Goal: Obtain resource: Obtain resource

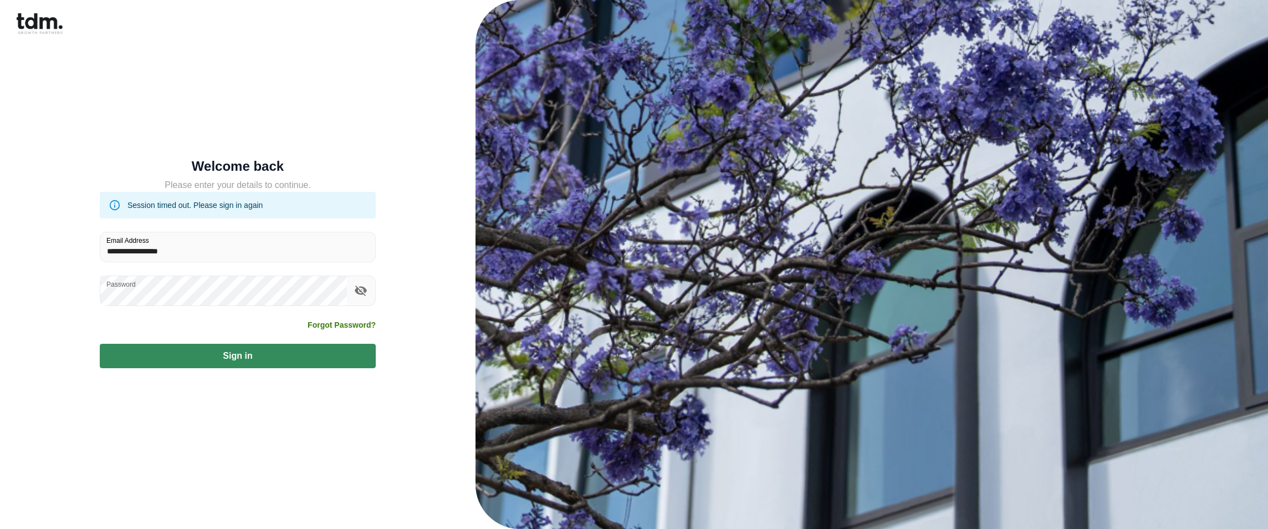
click at [209, 367] on button "Sign in" at bounding box center [238, 356] width 276 height 24
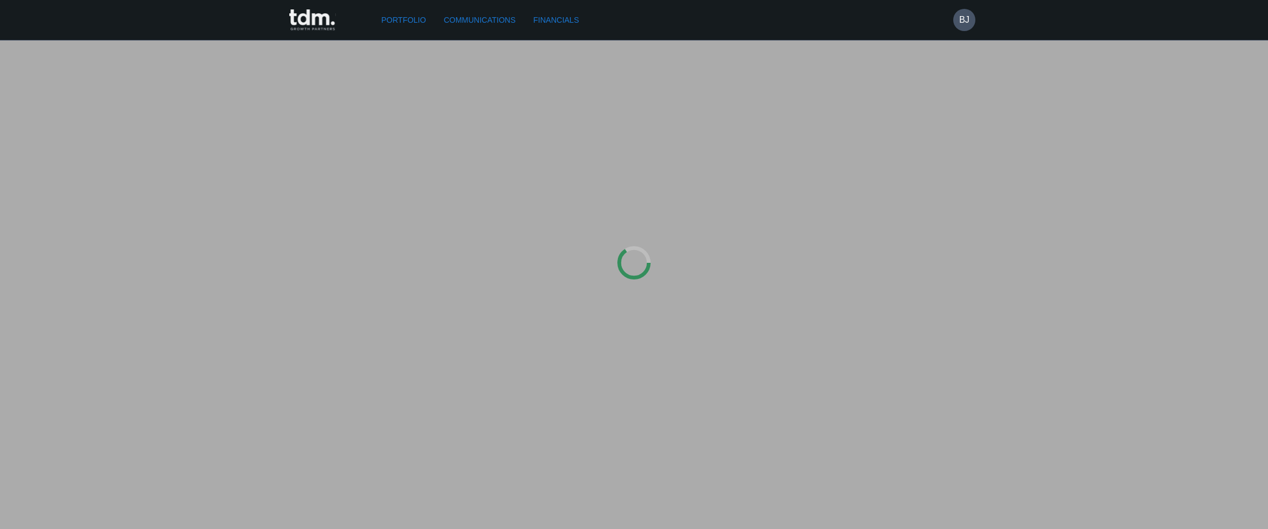
type input "**********"
click at [568, 17] on link "Financials" at bounding box center [552, 20] width 54 height 21
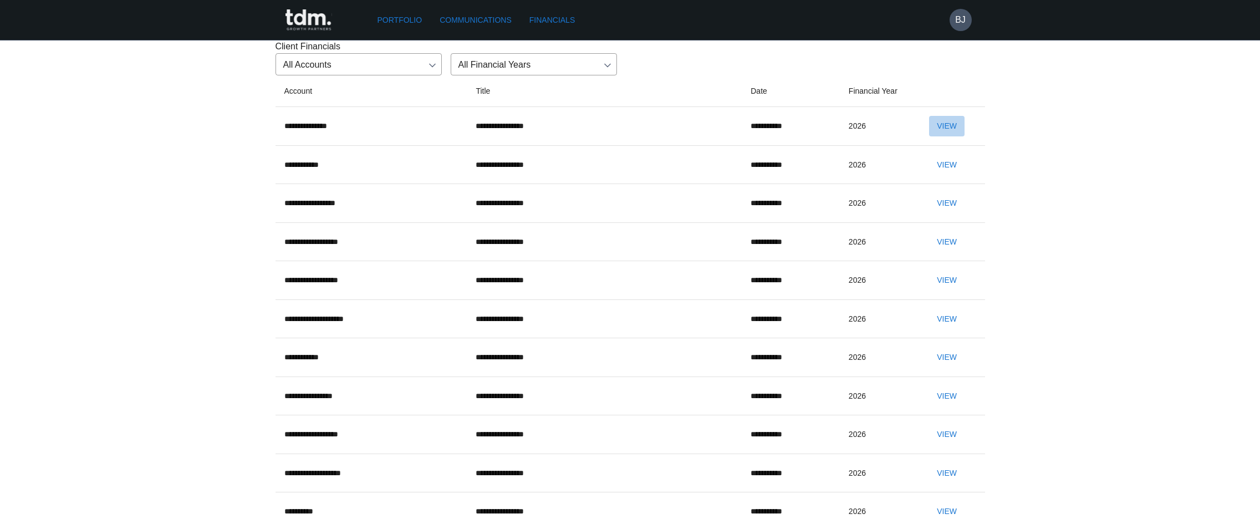
click at [938, 136] on button "View" at bounding box center [946, 126] width 35 height 21
click at [933, 175] on button "View" at bounding box center [946, 165] width 35 height 21
click at [950, 213] on button "View" at bounding box center [946, 203] width 35 height 21
click at [934, 252] on button "View" at bounding box center [946, 242] width 35 height 21
click at [929, 290] on button "View" at bounding box center [946, 280] width 35 height 21
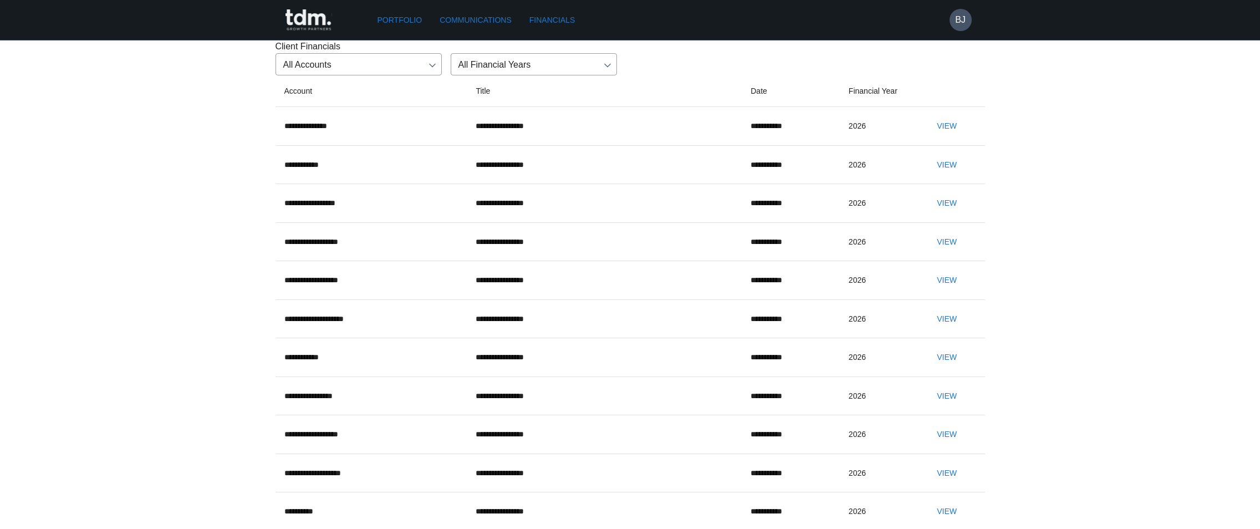
click at [959, 329] on button "View" at bounding box center [946, 319] width 35 height 21
click at [948, 367] on button "View" at bounding box center [946, 357] width 35 height 21
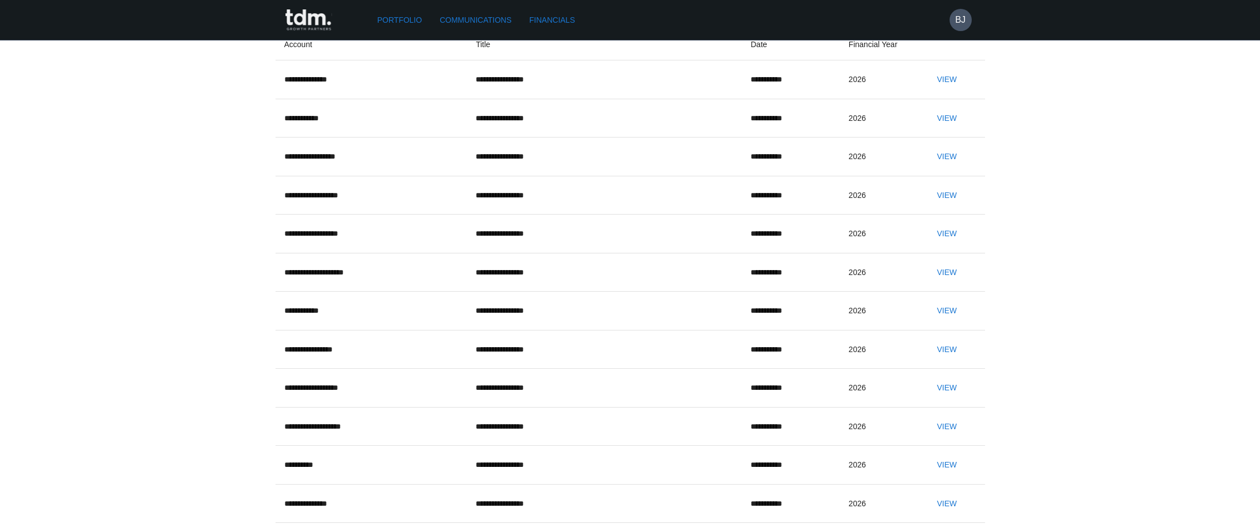
scroll to position [111, 0]
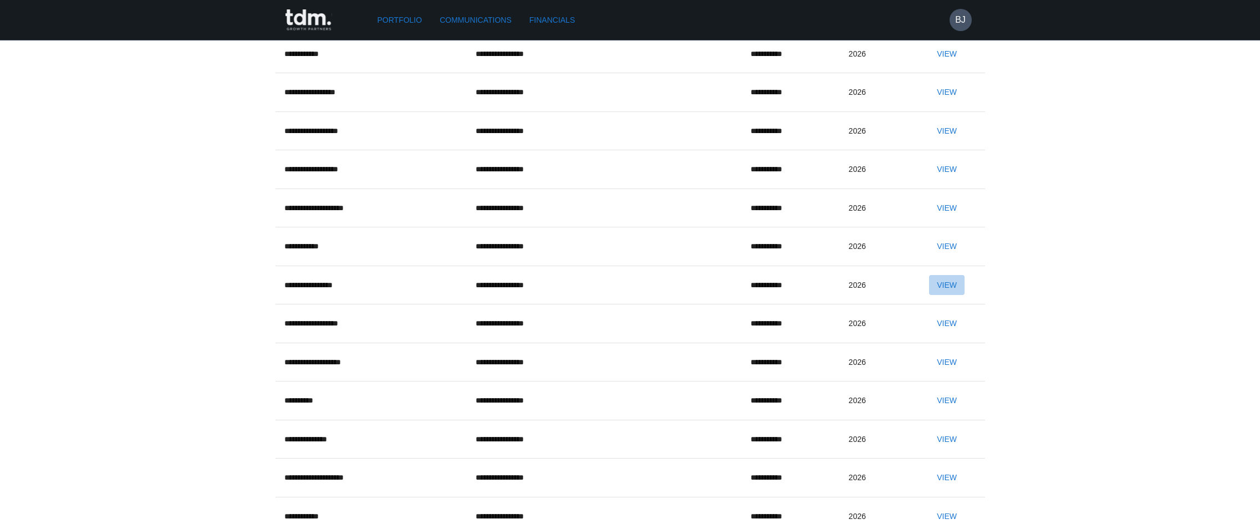
click at [931, 295] on button "View" at bounding box center [946, 285] width 35 height 21
click at [929, 334] on button "View" at bounding box center [946, 323] width 35 height 21
click at [937, 381] on td "View" at bounding box center [952, 361] width 64 height 39
click at [938, 372] on button "View" at bounding box center [946, 362] width 35 height 21
click at [942, 411] on button "View" at bounding box center [946, 400] width 35 height 21
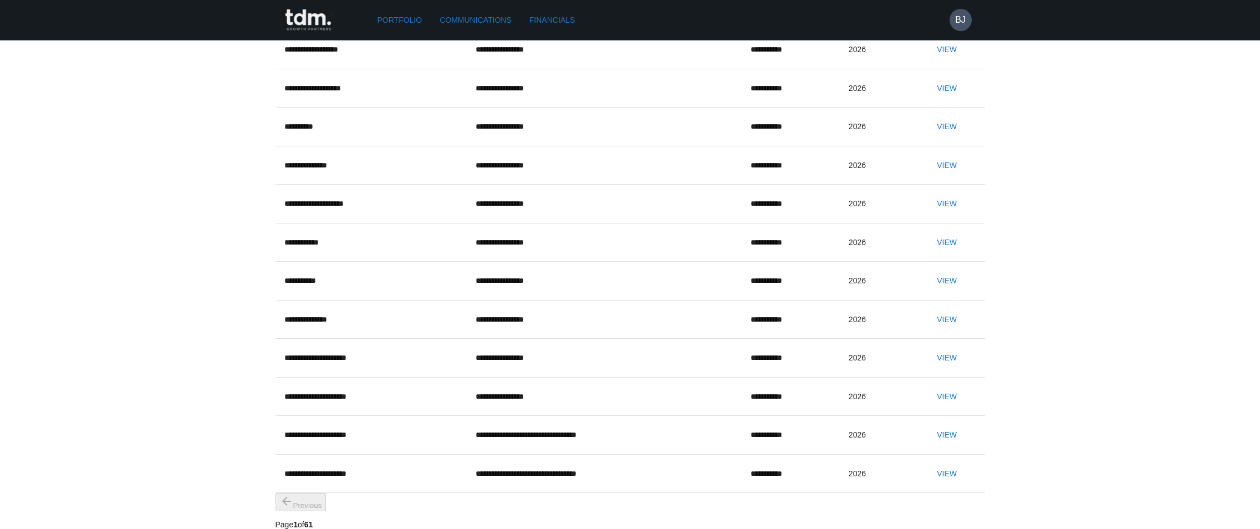
scroll to position [388, 0]
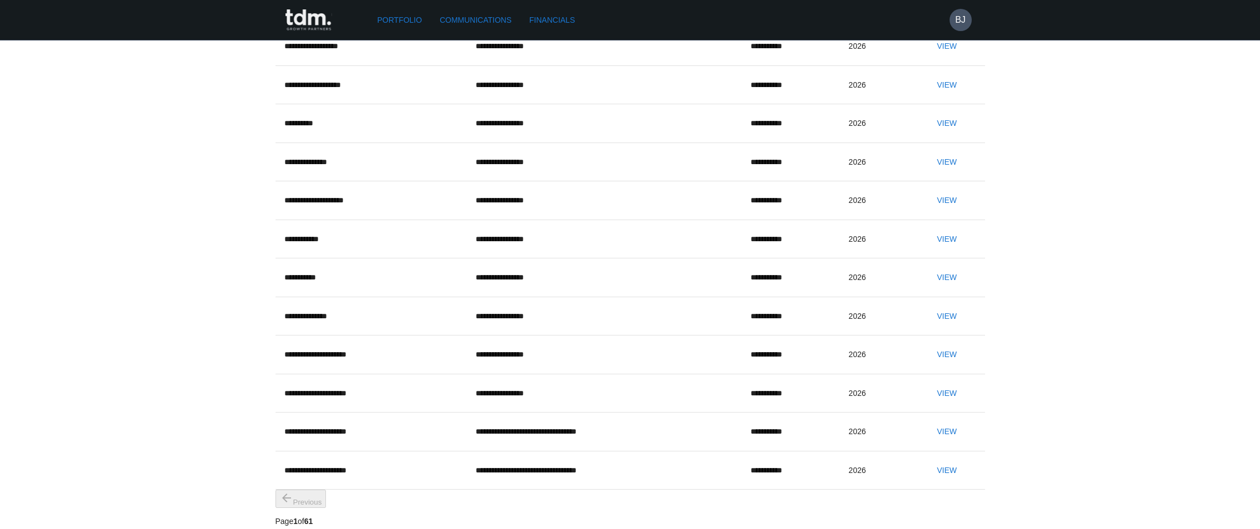
click at [952, 172] on button "View" at bounding box center [946, 162] width 35 height 21
click at [936, 211] on button "View" at bounding box center [946, 200] width 35 height 21
click at [929, 249] on button "View" at bounding box center [946, 239] width 35 height 21
click at [938, 288] on button "View" at bounding box center [946, 277] width 35 height 21
click at [929, 326] on button "View" at bounding box center [946, 316] width 35 height 21
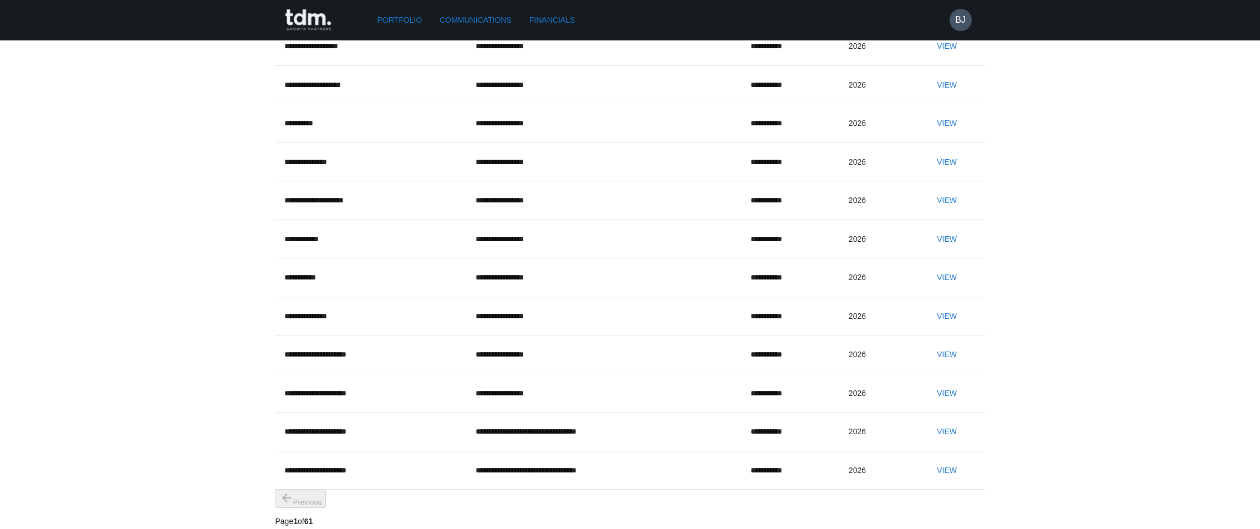
click at [929, 365] on button "View" at bounding box center [946, 354] width 35 height 21
click at [961, 403] on button "View" at bounding box center [946, 393] width 35 height 21
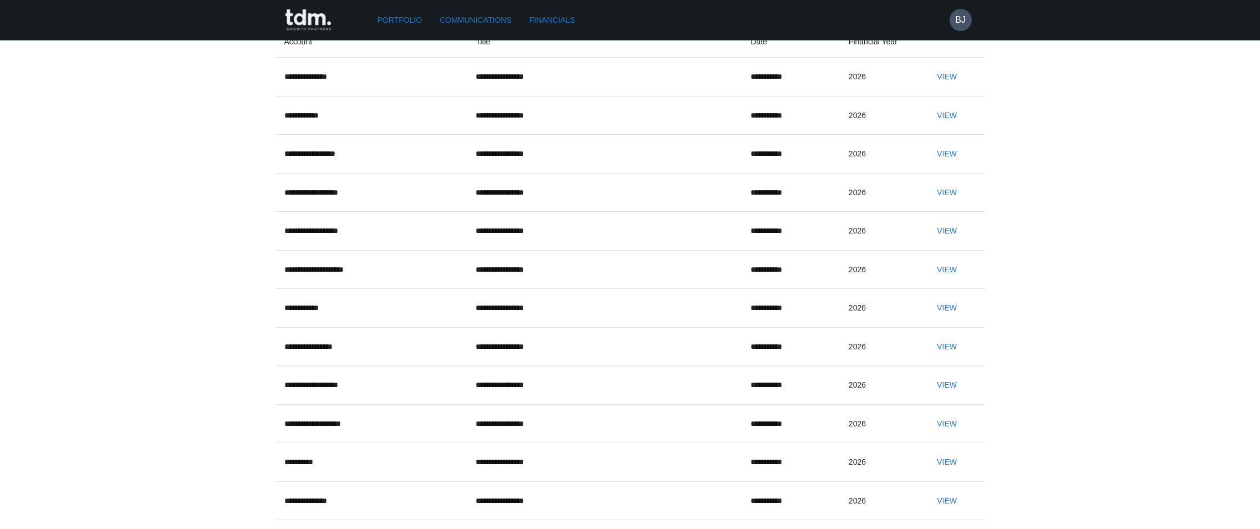
scroll to position [0, 0]
